Goal: Information Seeking & Learning: Learn about a topic

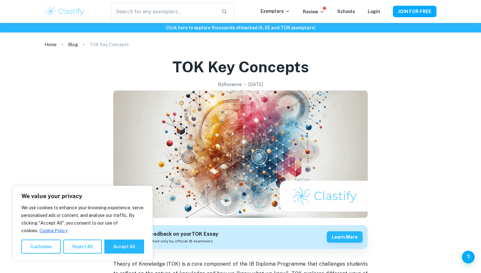
click at [117, 255] on div "We value your privacy We use cookies to enhance your browsing experience, serve…" at bounding box center [83, 223] width 140 height 74
click at [120, 253] on button "Accept All" at bounding box center [124, 246] width 40 height 14
checkbox input "true"
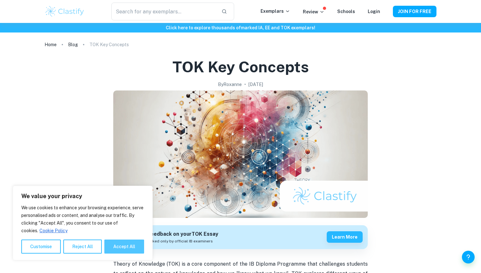
checkbox input "true"
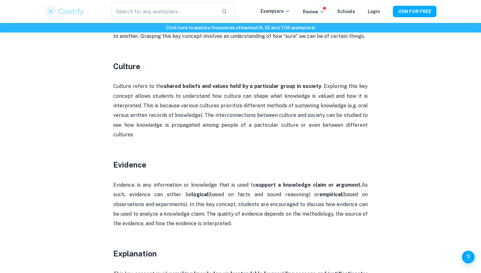
scroll to position [448, 0]
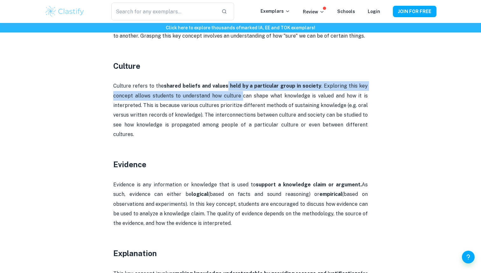
drag, startPoint x: 229, startPoint y: 88, endPoint x: 242, endPoint y: 98, distance: 16.0
click at [242, 98] on p "Culture refers to the shared beliefs and values held by a particular group in s…" at bounding box center [240, 110] width 255 height 58
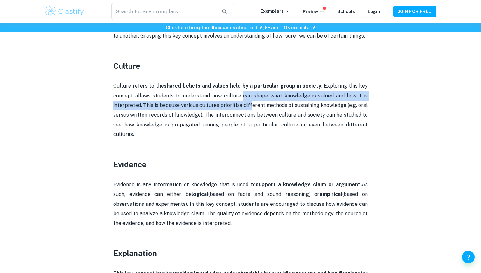
drag, startPoint x: 242, startPoint y: 97, endPoint x: 251, endPoint y: 109, distance: 15.9
click at [251, 109] on p "Culture refers to the shared beliefs and values held by a particular group in s…" at bounding box center [240, 110] width 255 height 58
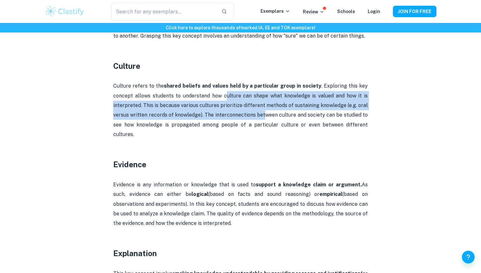
drag, startPoint x: 225, startPoint y: 97, endPoint x: 264, endPoint y: 113, distance: 42.6
click at [264, 113] on p "Culture refers to the shared beliefs and values held by a particular group in s…" at bounding box center [240, 110] width 255 height 58
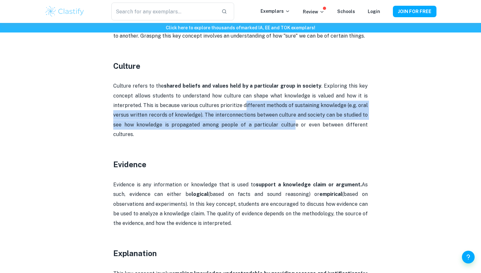
drag, startPoint x: 244, startPoint y: 106, endPoint x: 277, endPoint y: 124, distance: 36.9
click at [277, 124] on p "Culture refers to the shared beliefs and values held by a particular group in s…" at bounding box center [240, 110] width 255 height 58
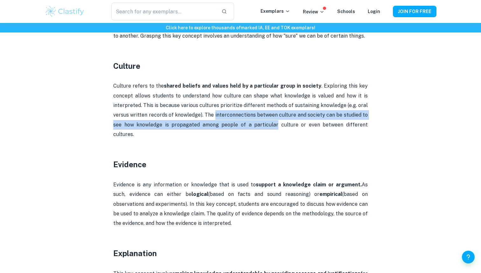
drag, startPoint x: 216, startPoint y: 115, endPoint x: 263, endPoint y: 126, distance: 48.1
click at [263, 126] on p "Culture refers to the shared beliefs and values held by a particular group in s…" at bounding box center [240, 110] width 255 height 58
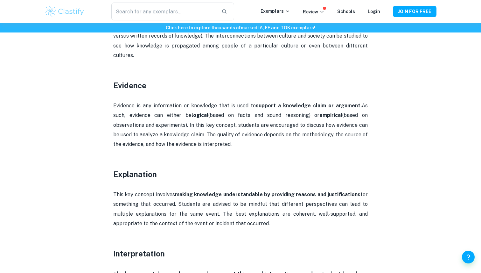
scroll to position [529, 0]
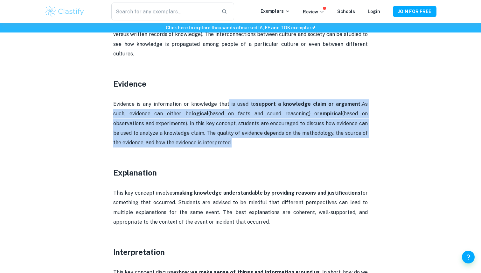
drag, startPoint x: 223, startPoint y: 94, endPoint x: 240, endPoint y: 133, distance: 42.9
click at [240, 133] on p "Evidence is any information or knowledge that is used to support a knowledge cl…" at bounding box center [240, 123] width 255 height 48
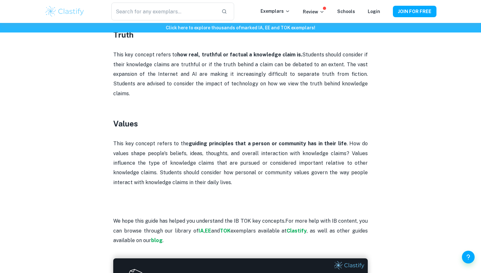
scroll to position [1248, 0]
